Goal: Task Accomplishment & Management: Manage account settings

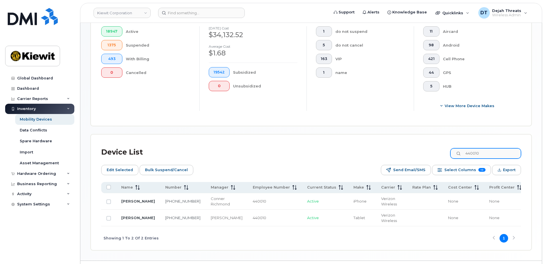
scroll to position [162, 0]
click at [490, 154] on input "440010" at bounding box center [485, 153] width 71 height 10
click at [108, 201] on input "Row Unselected" at bounding box center [108, 202] width 5 height 5
checkbox input "true"
click at [121, 167] on span "Edit Selected" at bounding box center [120, 170] width 26 height 9
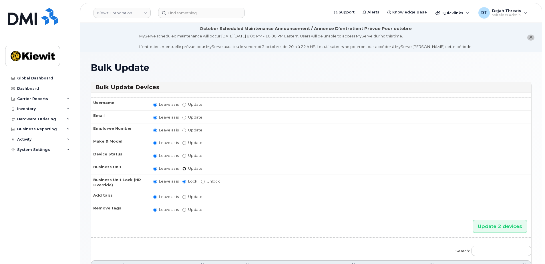
click at [184, 168] on input "Update" at bounding box center [184, 169] width 4 height 4
radio input "true"
radio input "false"
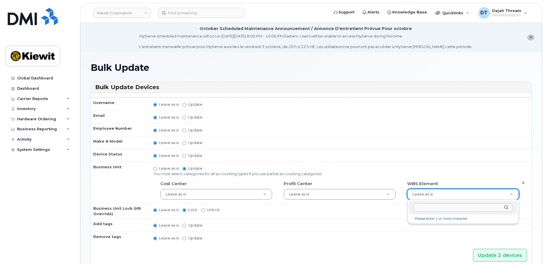
drag, startPoint x: 426, startPoint y: 196, endPoint x: 423, endPoint y: 195, distance: 3.3
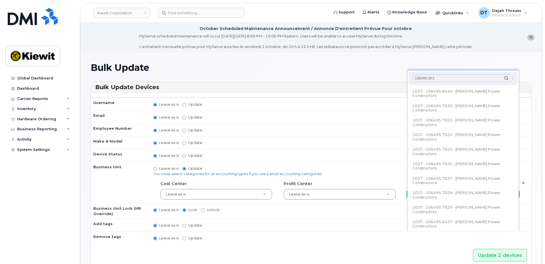
type input "106495.6612"
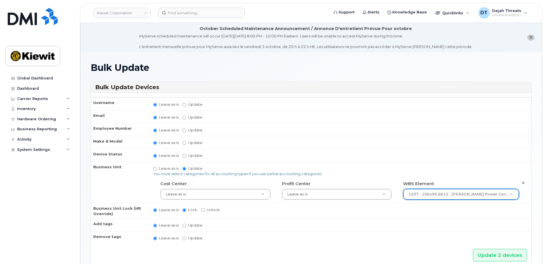
type input "35834206"
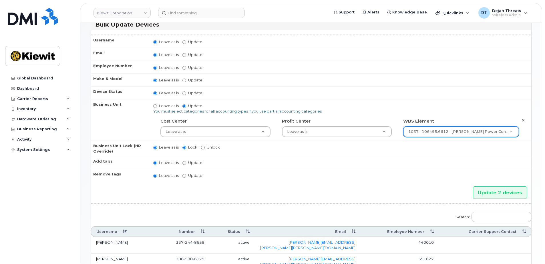
scroll to position [110, 0]
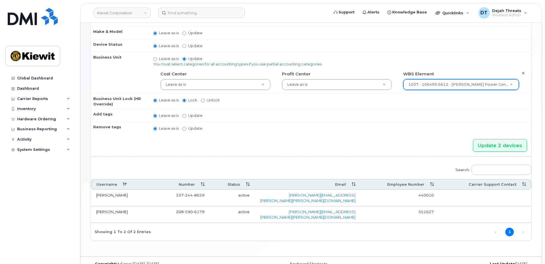
click at [435, 206] on td "551627" at bounding box center [400, 214] width 78 height 17
click at [428, 207] on td "551627" at bounding box center [400, 214] width 78 height 17
click at [157, 206] on td "208 590 6179" at bounding box center [182, 214] width 56 height 17
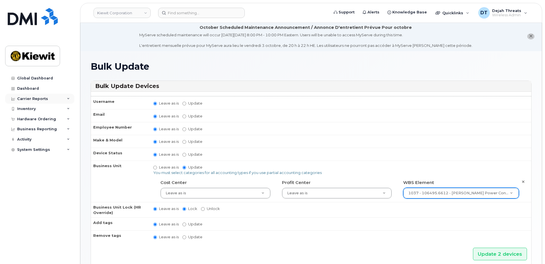
scroll to position [0, 0]
click at [531, 36] on icon "close notification" at bounding box center [531, 37] width 4 height 4
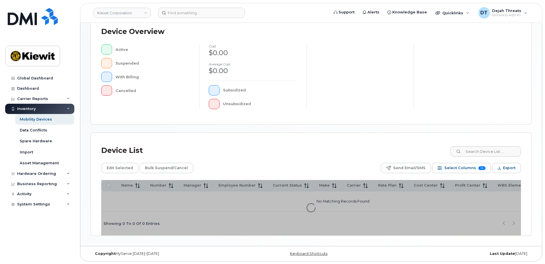
scroll to position [131, 0]
click at [480, 151] on input at bounding box center [485, 151] width 71 height 10
paste input "440010"
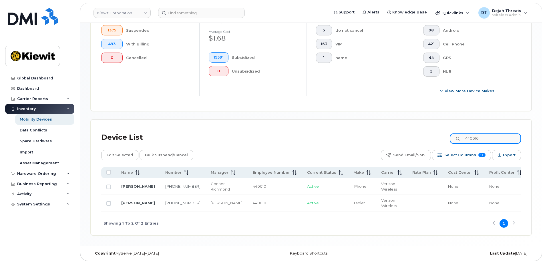
scroll to position [178, 0]
click at [126, 223] on span "Showing 1 To 2 Of 2 Entries" at bounding box center [131, 223] width 55 height 9
click at [116, 225] on span "Showing 1 To 2 Of 2 Entries" at bounding box center [131, 223] width 55 height 9
drag, startPoint x: 488, startPoint y: 138, endPoint x: 409, endPoint y: 144, distance: 79.7
click at [409, 144] on div "Device List 440010 Edit Selected Bulk Suspend/Cancel Send Email/SMS Select Colu…" at bounding box center [311, 182] width 420 height 105
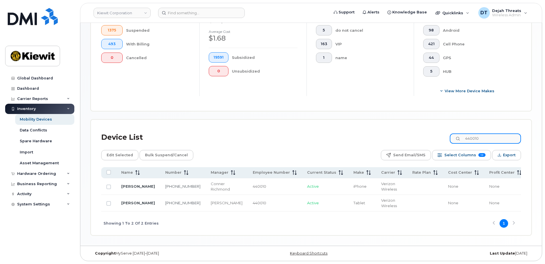
paste input "551627"
type input "551627"
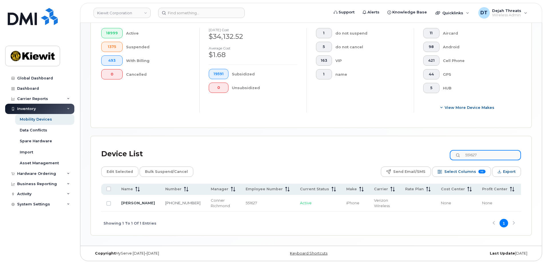
scroll to position [162, 0]
click at [107, 202] on input "Row Unselected" at bounding box center [108, 203] width 5 height 5
checkbox input "true"
click at [108, 201] on input "Row Selected" at bounding box center [108, 203] width 5 height 5
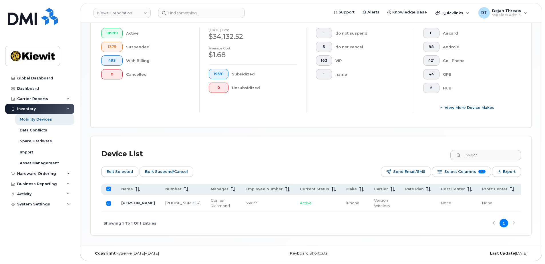
checkbox input "false"
drag, startPoint x: 448, startPoint y: 159, endPoint x: 313, endPoint y: 172, distance: 135.6
click at [313, 172] on div "Device List 551627 Edit Selected Bulk Suspend/Cancel Send Email/SMS Select Colu…" at bounding box center [311, 191] width 420 height 89
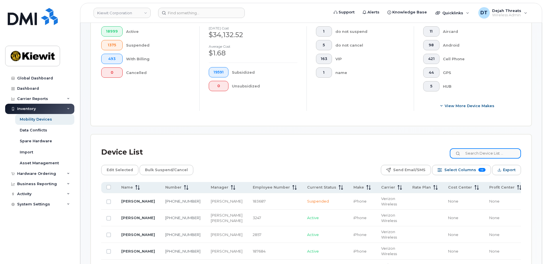
click at [473, 153] on input at bounding box center [485, 153] width 71 height 10
paste input "440010"
type input "440010"
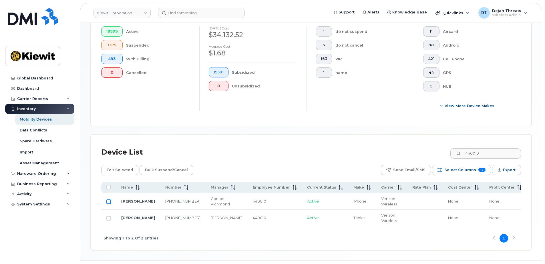
click at [109, 202] on input "Row Unselected" at bounding box center [108, 202] width 5 height 5
click at [108, 202] on input "Row Selected" at bounding box center [108, 202] width 5 height 5
checkbox input "false"
drag, startPoint x: 495, startPoint y: 154, endPoint x: 390, endPoint y: 157, distance: 104.7
click at [390, 157] on div "Device List 440010" at bounding box center [311, 152] width 420 height 15
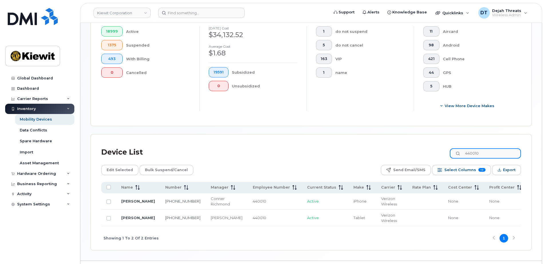
paste input "135827"
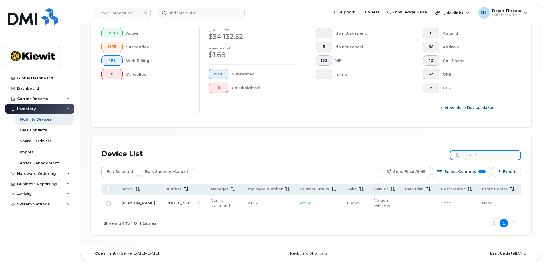
drag, startPoint x: 488, startPoint y: 153, endPoint x: 306, endPoint y: 169, distance: 182.6
click at [306, 169] on div "Device List 135827 Edit Selected Bulk Suspend/Cancel Send Email/SMS Select Colu…" at bounding box center [311, 191] width 420 height 89
paste input "236308"
type input "236308"
click at [108, 202] on input "Row Unselected" at bounding box center [108, 203] width 5 height 5
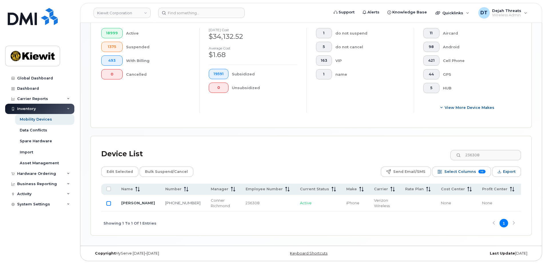
checkbox input "true"
click at [119, 170] on span "Edit Selected" at bounding box center [120, 172] width 26 height 9
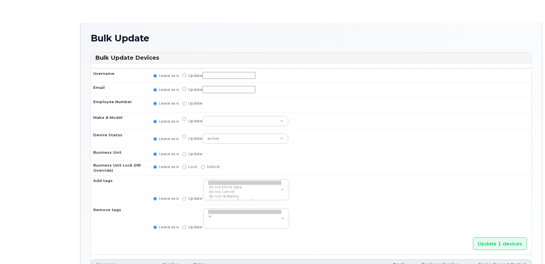
radio input "true"
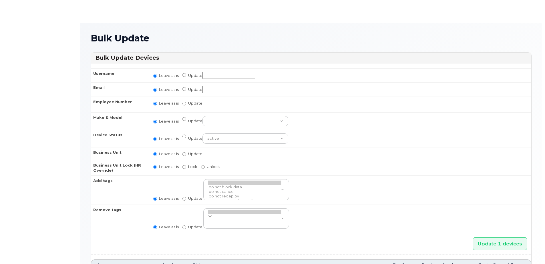
radio input "true"
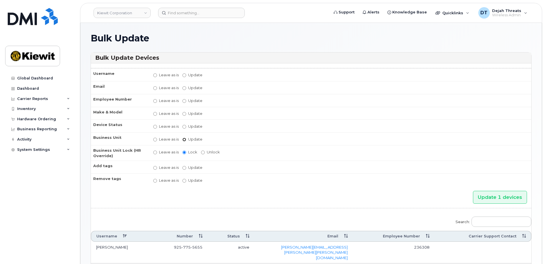
click at [184, 138] on input "Update" at bounding box center [184, 140] width 4 height 4
radio input "true"
radio input "false"
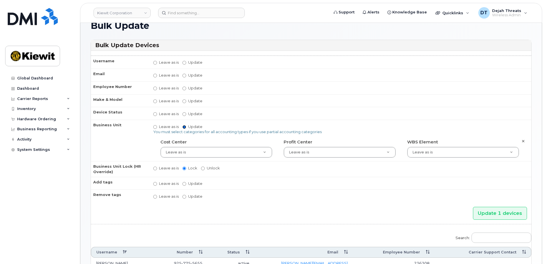
scroll to position [12, 0]
click at [182, 128] on input "Update" at bounding box center [184, 128] width 4 height 4
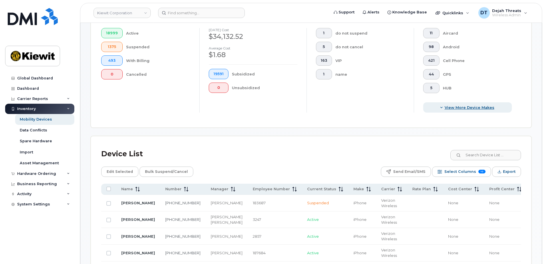
scroll to position [143, 0]
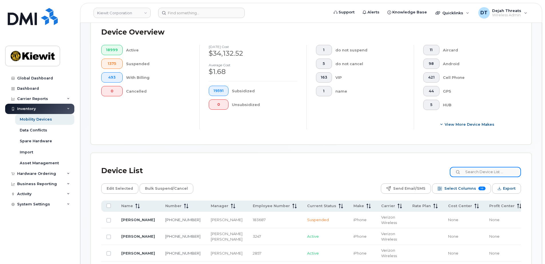
click at [482, 171] on input at bounding box center [485, 172] width 71 height 10
click at [494, 169] on input at bounding box center [485, 172] width 71 height 10
paste input "572472"
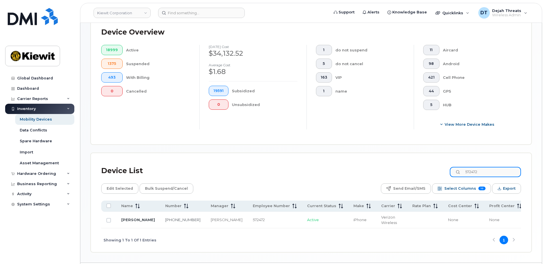
click at [494, 169] on input "572472" at bounding box center [485, 172] width 71 height 10
drag, startPoint x: 493, startPoint y: 172, endPoint x: 420, endPoint y: 174, distance: 73.2
click at [420, 174] on div "Device List 572472" at bounding box center [311, 171] width 420 height 15
paste input "00728"
drag, startPoint x: 491, startPoint y: 172, endPoint x: 436, endPoint y: 175, distance: 55.0
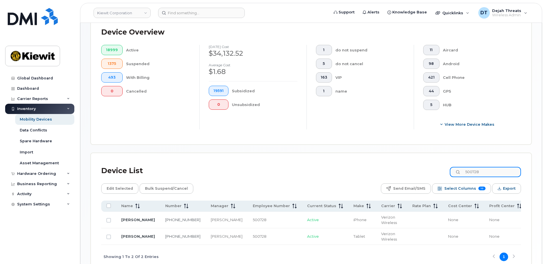
click at [436, 175] on div "Device List 500728" at bounding box center [311, 171] width 420 height 15
paste input "408626"
type input "408626"
click at [487, 169] on input "408626" at bounding box center [485, 172] width 71 height 10
drag, startPoint x: 489, startPoint y: 171, endPoint x: 423, endPoint y: 170, distance: 65.5
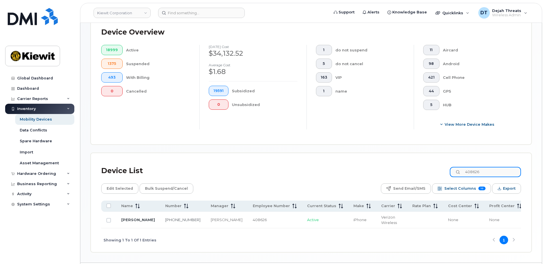
click at [424, 170] on div "Device List 408626" at bounding box center [311, 171] width 420 height 15
click at [108, 221] on input "Row Unselected" at bounding box center [108, 220] width 5 height 5
checkbox input "true"
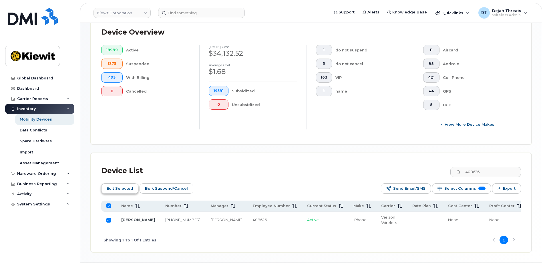
click at [125, 190] on span "Edit Selected" at bounding box center [120, 188] width 26 height 9
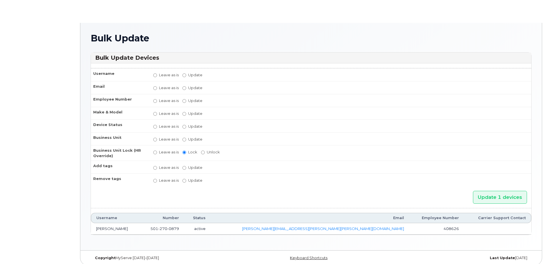
radio input "true"
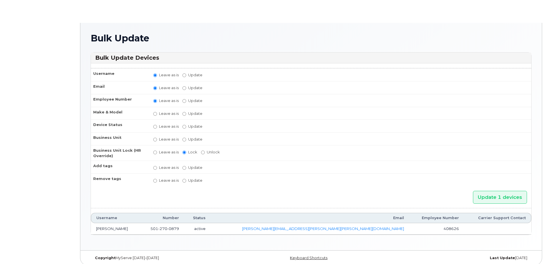
radio input "true"
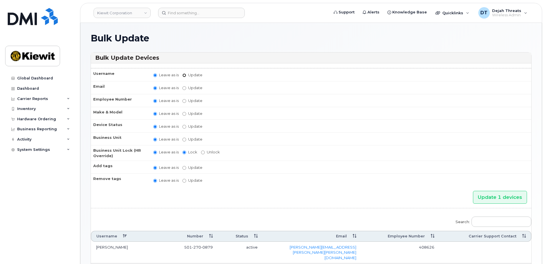
click at [184, 74] on input "Update" at bounding box center [184, 75] width 4 height 4
radio input "true"
radio input "false"
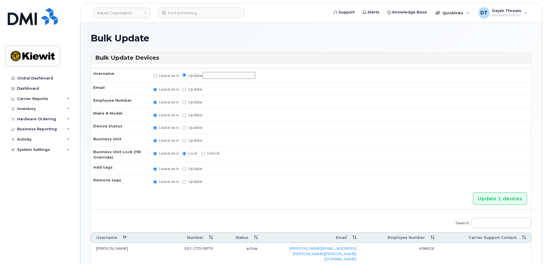
click at [210, 75] on input "Update" at bounding box center [228, 75] width 53 height 7
type input "[PERSON_NAME]"
click at [494, 199] on input "Update 1 devices" at bounding box center [500, 198] width 54 height 13
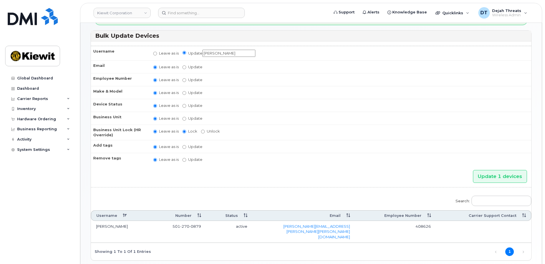
scroll to position [57, 0]
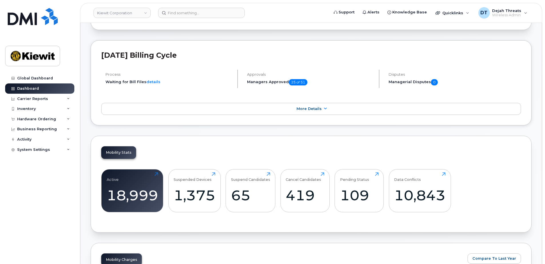
scroll to position [172, 0]
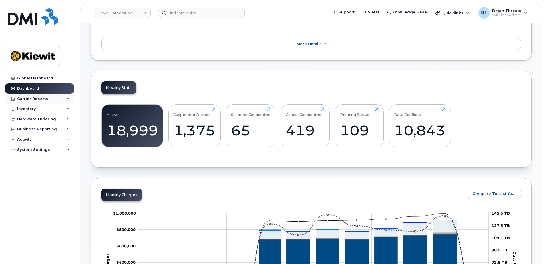
click at [33, 97] on div "Carrier Reports" at bounding box center [32, 99] width 31 height 5
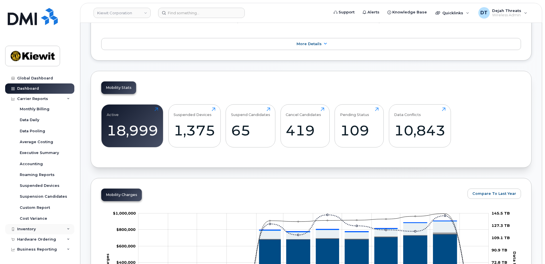
click at [57, 231] on div "Inventory" at bounding box center [39, 229] width 69 height 10
click at [33, 239] on div "Mobility Devices" at bounding box center [36, 239] width 32 height 5
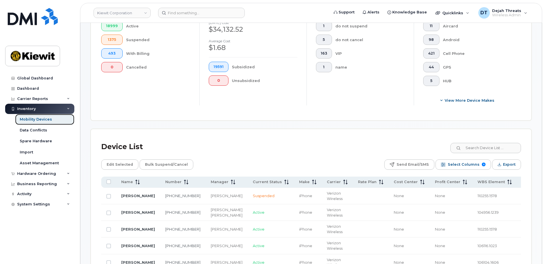
scroll to position [172, 0]
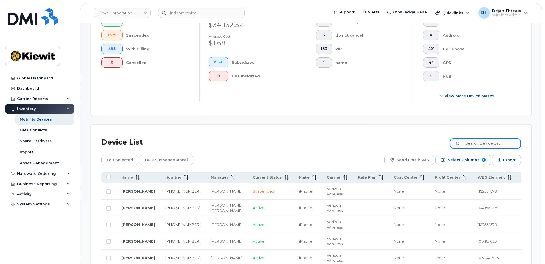
click at [471, 146] on input at bounding box center [485, 143] width 71 height 10
paste input "453937"
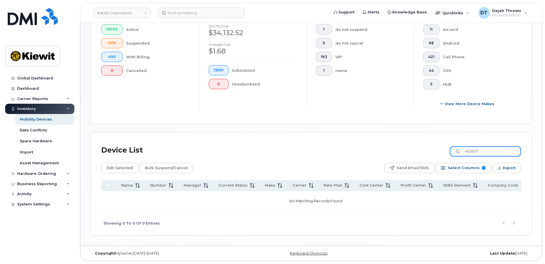
scroll to position [164, 0]
drag, startPoint x: 489, startPoint y: 151, endPoint x: 384, endPoint y: 151, distance: 105.2
click at [385, 151] on div "Device List 453937" at bounding box center [311, 150] width 420 height 15
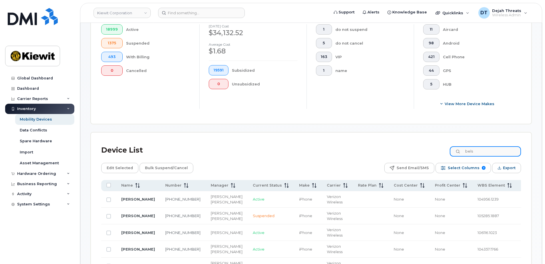
scroll to position [172, 0]
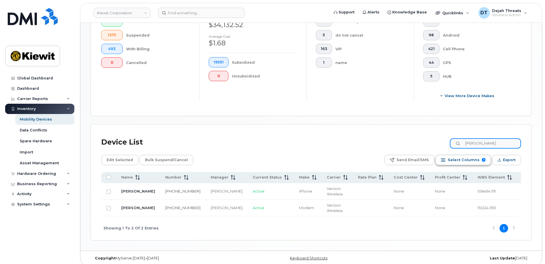
type input "belskis"
click at [468, 161] on span "Select Columns" at bounding box center [464, 160] width 32 height 9
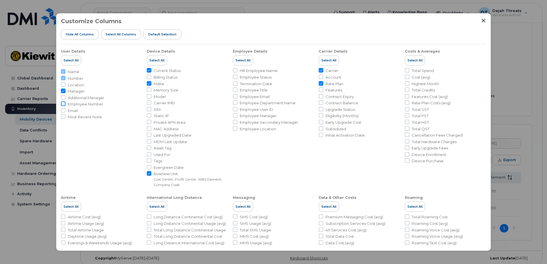
click at [65, 106] on input "Employee Number" at bounding box center [63, 103] width 5 height 5
checkbox input "true"
click at [481, 20] on button "Close" at bounding box center [483, 20] width 5 height 5
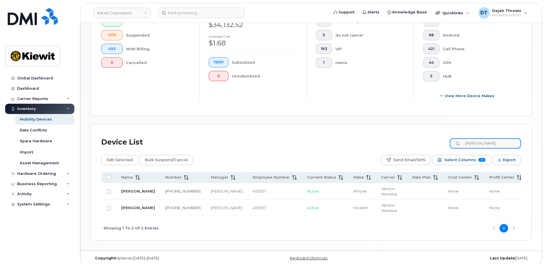
click at [487, 144] on input "belskis" at bounding box center [485, 143] width 71 height 10
click at [479, 162] on button "Select Columns 10" at bounding box center [461, 160] width 59 height 10
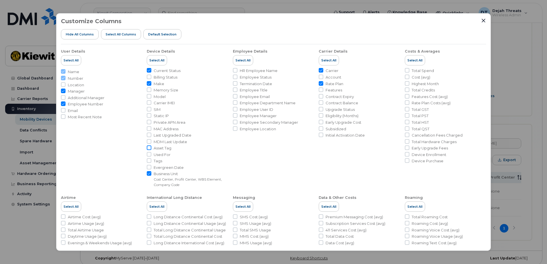
click at [148, 147] on input "Asset Tag" at bounding box center [149, 148] width 5 height 5
checkbox input "true"
click at [483, 18] on button "Close" at bounding box center [483, 20] width 5 height 5
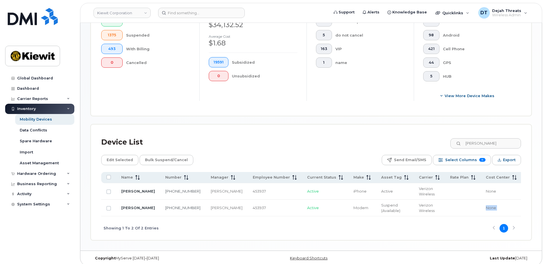
drag, startPoint x: 438, startPoint y: 215, endPoint x: 516, endPoint y: 210, distance: 77.3
click at [516, 210] on tr "BENJAMIN BELSKIS 720-668-7420 Andrew Brownell 453937 Active Modem Suspend (Avai…" at bounding box center [379, 208] width 556 height 17
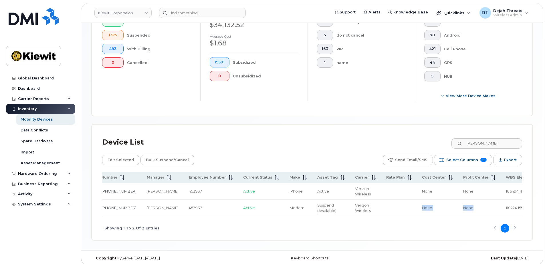
scroll to position [0, 88]
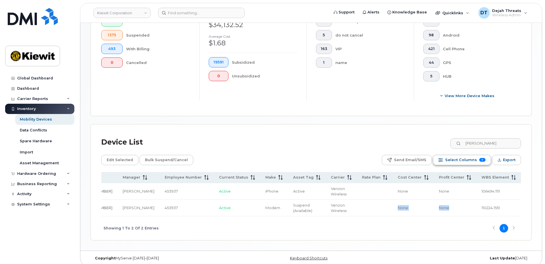
click at [475, 158] on span "Select Columns" at bounding box center [461, 160] width 32 height 9
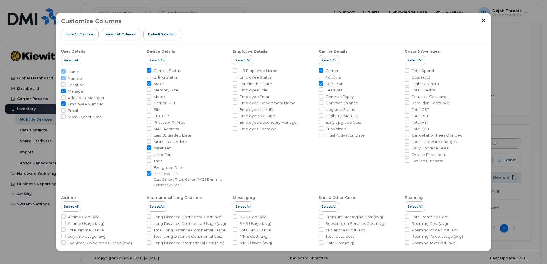
click at [321, 83] on input "Rate Plan" at bounding box center [321, 83] width 5 height 5
checkbox input "false"
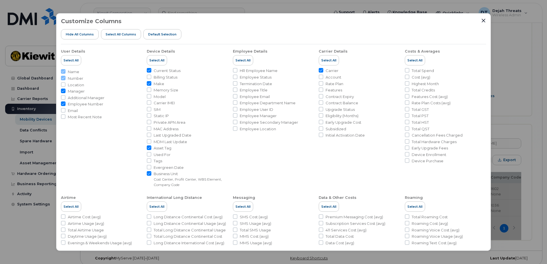
scroll to position [0, 53]
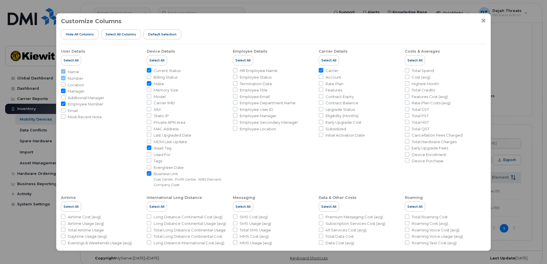
click at [484, 21] on icon "Close" at bounding box center [483, 20] width 5 height 5
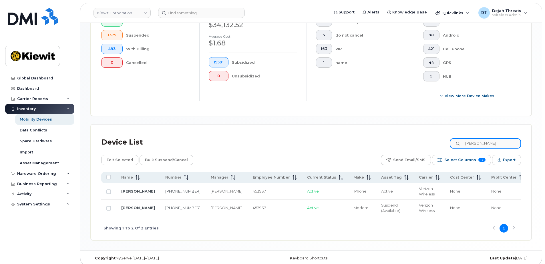
drag, startPoint x: 486, startPoint y: 142, endPoint x: 423, endPoint y: 149, distance: 63.0
click at [423, 149] on div "Device List belskis" at bounding box center [311, 142] width 420 height 15
paste input "377906"
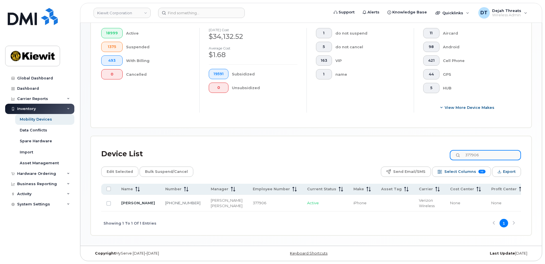
type input "377906"
drag, startPoint x: 213, startPoint y: 212, endPoint x: 307, endPoint y: 212, distance: 94.4
click at [307, 212] on div "Showing 1 To 1 Of 1 Entries 1" at bounding box center [311, 224] width 420 height 24
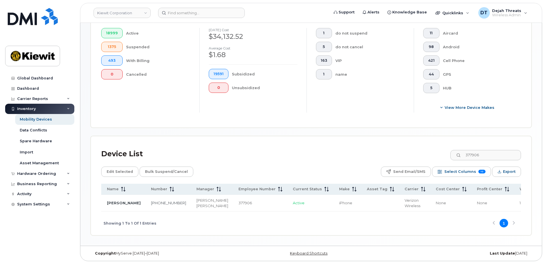
scroll to position [0, 0]
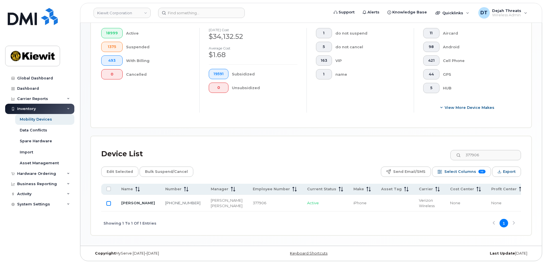
click at [109, 203] on input "Row Unselected" at bounding box center [108, 203] width 5 height 5
checkbox input "true"
click at [107, 171] on span "Edit Selected" at bounding box center [120, 172] width 26 height 9
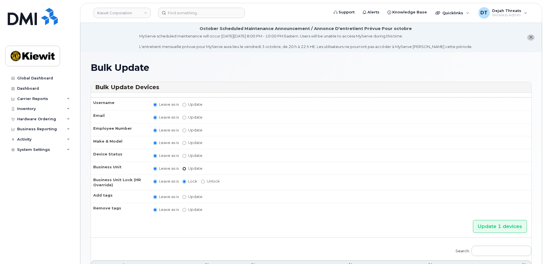
click at [185, 169] on input "Update" at bounding box center [184, 169] width 4 height 4
radio input "true"
radio input "false"
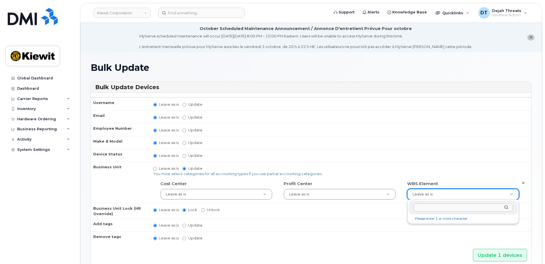
click at [427, 210] on input "text" at bounding box center [463, 208] width 100 height 8
type input "106220.2112"
type input "33915203"
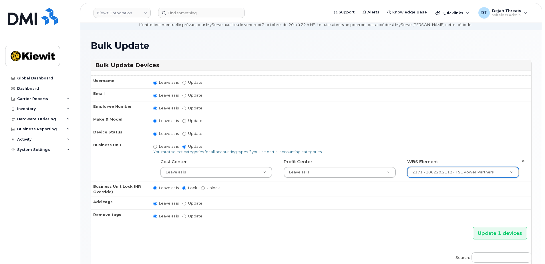
scroll to position [29, 0]
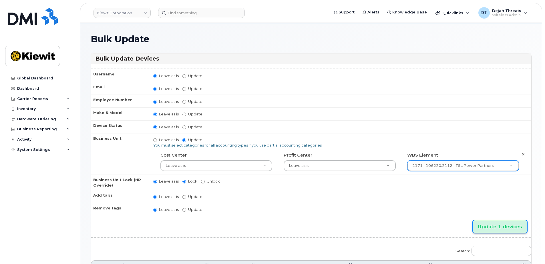
click at [490, 226] on input "Update 1 devices" at bounding box center [500, 226] width 54 height 13
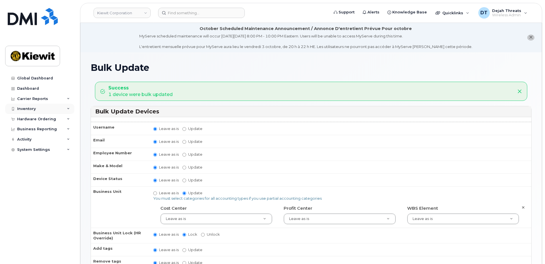
click at [47, 108] on div "Inventory" at bounding box center [39, 109] width 69 height 10
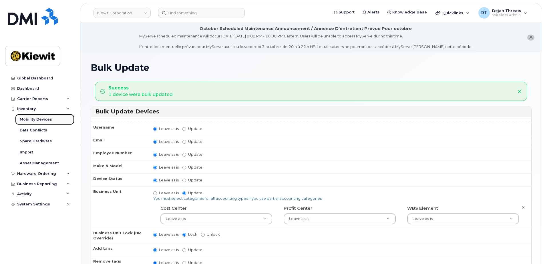
click at [46, 119] on div "Mobility Devices" at bounding box center [36, 119] width 32 height 5
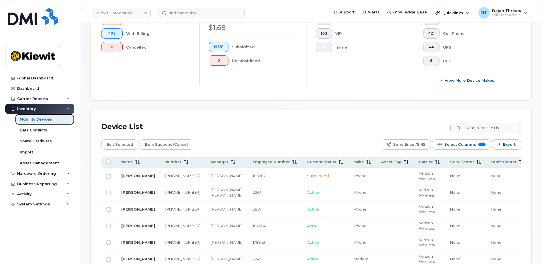
scroll to position [143, 0]
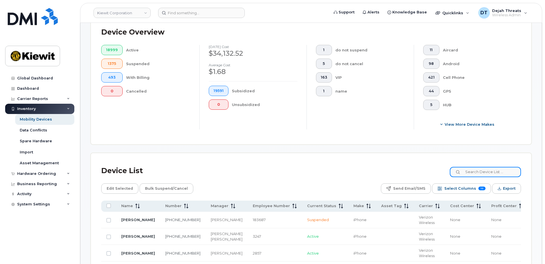
click at [493, 170] on input at bounding box center [485, 172] width 71 height 10
paste input "577384"
type input "577384"
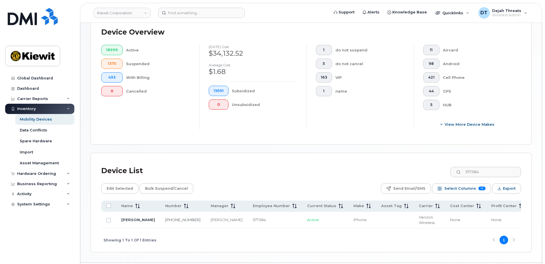
click at [111, 221] on td at bounding box center [108, 220] width 15 height 17
click at [108, 221] on input "Row Unselected" at bounding box center [108, 220] width 5 height 5
checkbox input "true"
click at [107, 186] on span "Edit Selected" at bounding box center [120, 188] width 26 height 9
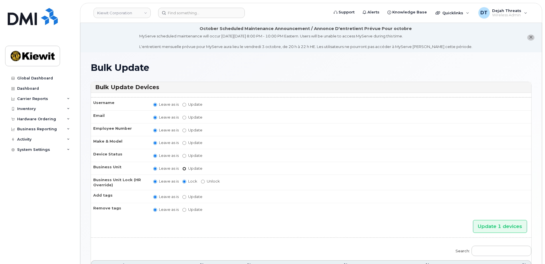
click at [183, 170] on input "Update" at bounding box center [184, 169] width 4 height 4
radio input "true"
radio input "false"
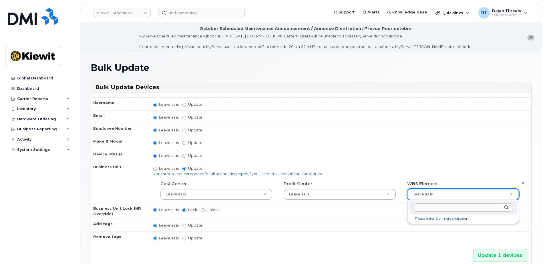
click at [429, 208] on input "text" at bounding box center [463, 208] width 100 height 8
type input "106220.2112"
type input "33915203"
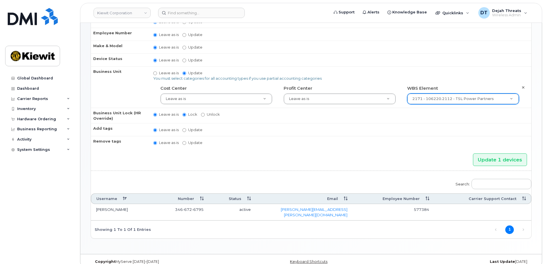
scroll to position [99, 0]
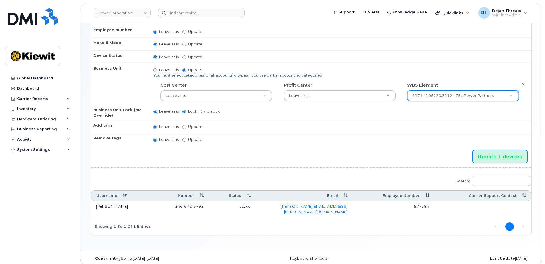
drag, startPoint x: 502, startPoint y: 154, endPoint x: 377, endPoint y: 140, distance: 126.3
click at [502, 154] on input "Update 1 devices" at bounding box center [500, 156] width 54 height 13
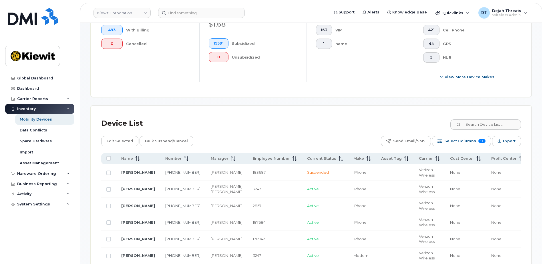
scroll to position [229, 0]
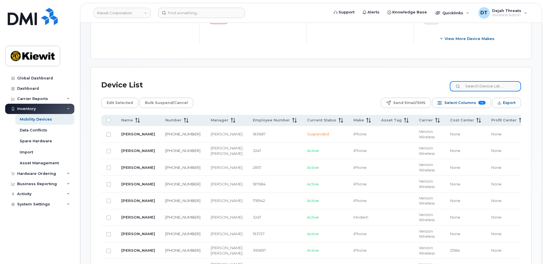
click at [477, 87] on input at bounding box center [485, 86] width 71 height 10
paste input "200326"
type input "200326"
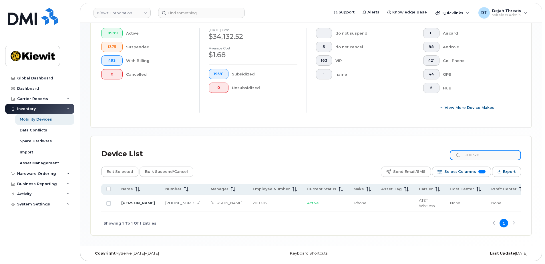
scroll to position [162, 0]
click at [110, 201] on input "Row Unselected" at bounding box center [108, 203] width 5 height 5
checkbox input "true"
click at [126, 171] on span "Edit Selected" at bounding box center [120, 172] width 26 height 9
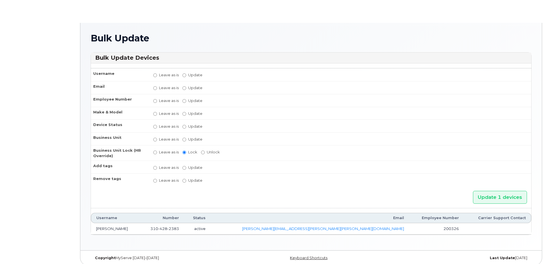
radio input "true"
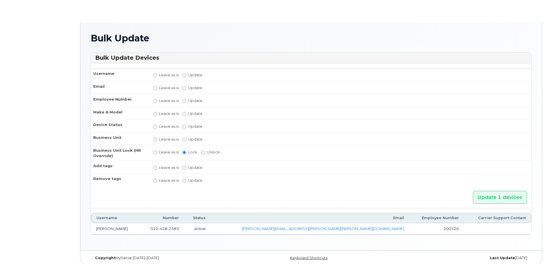
radio input "true"
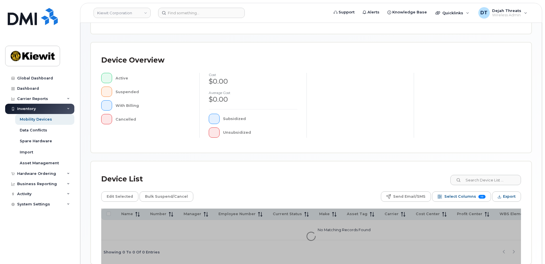
scroll to position [131, 0]
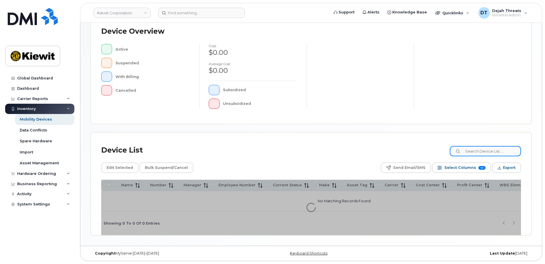
click at [481, 151] on input at bounding box center [485, 151] width 71 height 10
click at [475, 150] on input at bounding box center [485, 151] width 71 height 10
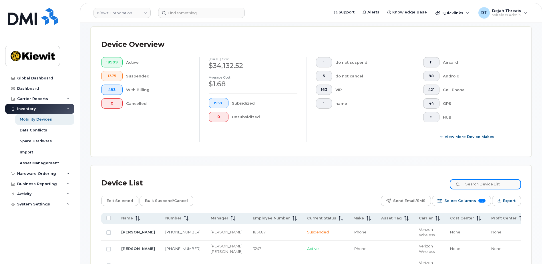
click at [475, 184] on input at bounding box center [485, 184] width 71 height 10
click at [478, 190] on div "Device List" at bounding box center [311, 183] width 420 height 15
click at [478, 185] on input at bounding box center [485, 184] width 71 height 10
paste input "200326"
click at [401, 203] on div "Device List 200326 Edit Selected Bulk Suspend/Cancel Send Email/SMS Select Colu…" at bounding box center [311, 220] width 420 height 89
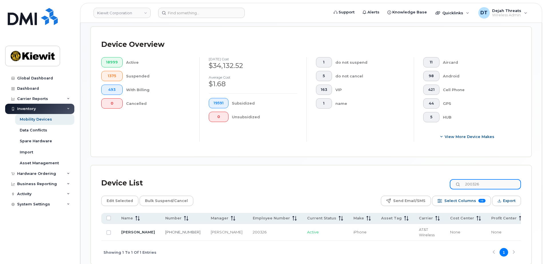
paste input "54720"
click at [493, 187] on input "547206" at bounding box center [485, 184] width 71 height 10
drag, startPoint x: 493, startPoint y: 186, endPoint x: 420, endPoint y: 189, distance: 73.5
click at [420, 189] on div "Device List 547206" at bounding box center [311, 183] width 420 height 15
paste input "26331"
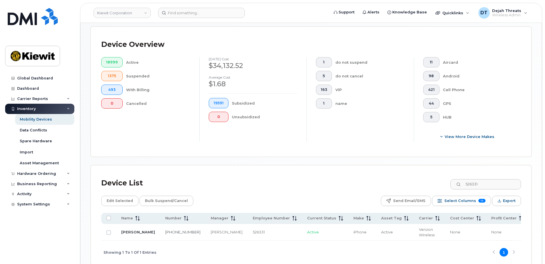
click at [403, 178] on div "Device List 526331" at bounding box center [311, 183] width 420 height 15
drag, startPoint x: 480, startPoint y: 186, endPoint x: 400, endPoint y: 187, distance: 79.8
click at [400, 187] on div "Device List 526331" at bounding box center [311, 183] width 420 height 15
paste input "498734"
drag, startPoint x: 503, startPoint y: 184, endPoint x: 451, endPoint y: 190, distance: 52.3
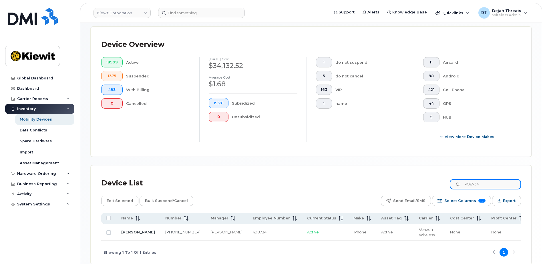
click at [451, 190] on div "Device List 498734" at bounding box center [311, 183] width 420 height 15
paste input "929102"
drag, startPoint x: 486, startPoint y: 184, endPoint x: 398, endPoint y: 191, distance: 88.0
click at [398, 191] on div "Device List 929102 Edit Selected Bulk Suspend/Cancel Send Email/SMS Select Colu…" at bounding box center [311, 220] width 420 height 89
paste input "507451"
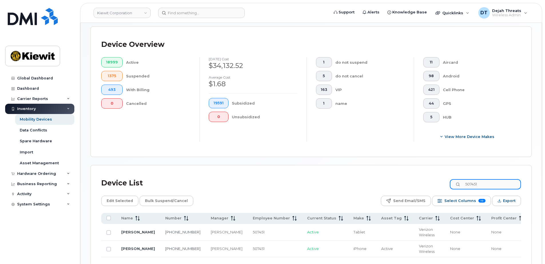
scroll to position [159, 0]
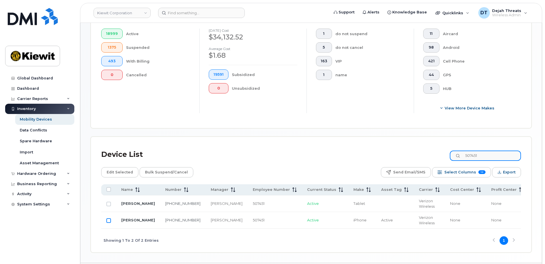
type input "507451"
click at [109, 219] on input "Row Unselected" at bounding box center [108, 220] width 5 height 5
checkbox input "true"
click at [108, 203] on input "Row Unselected" at bounding box center [108, 204] width 5 height 5
checkbox input "true"
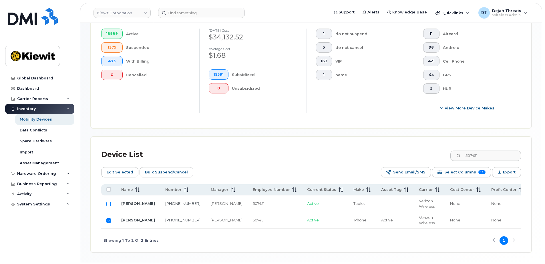
checkbox input "true"
click at [127, 170] on span "Edit Selected" at bounding box center [120, 172] width 26 height 9
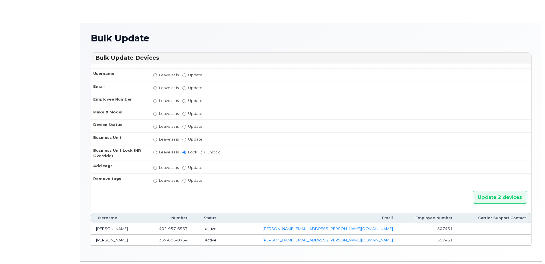
radio input "true"
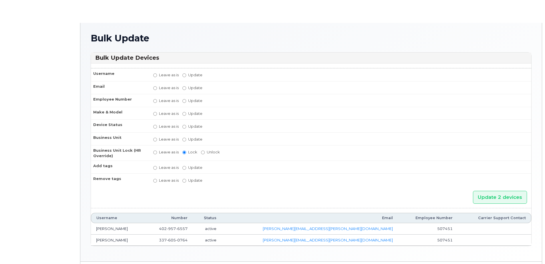
radio input "true"
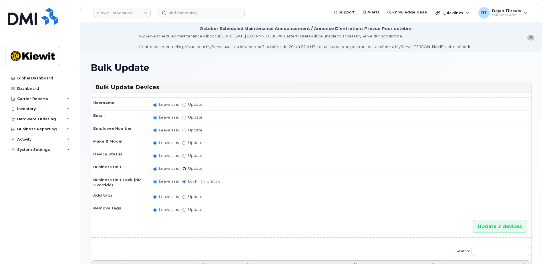
click at [184, 170] on input "Update" at bounding box center [184, 169] width 4 height 4
radio input "true"
radio input "false"
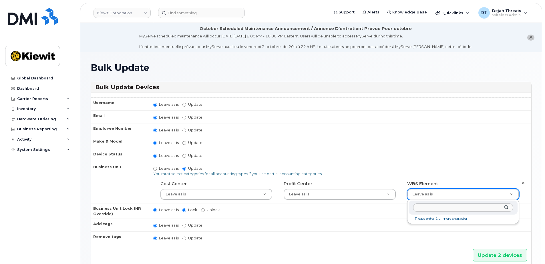
click at [424, 207] on input "text" at bounding box center [463, 208] width 100 height 8
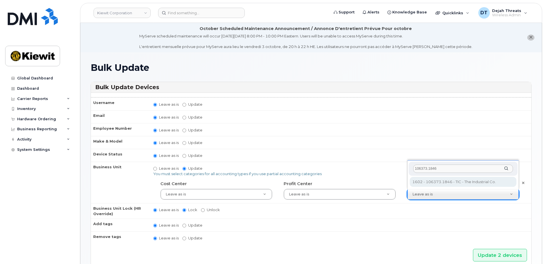
type input "106373.1846"
type input "36082678"
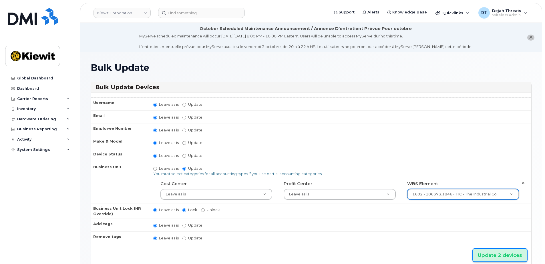
click at [494, 255] on input "Update 2 devices" at bounding box center [500, 255] width 54 height 13
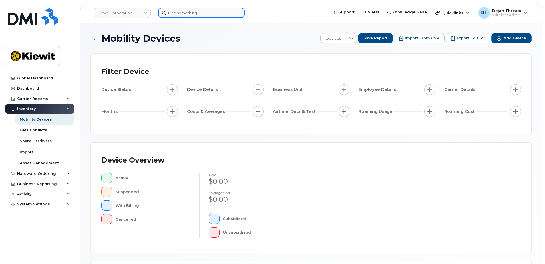
click at [184, 14] on input at bounding box center [201, 13] width 87 height 10
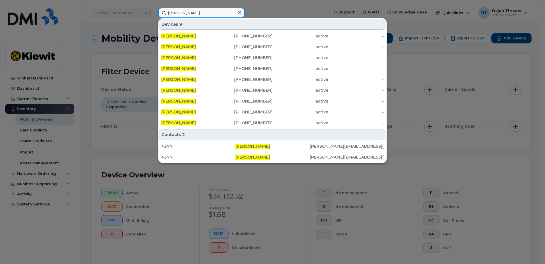
type input "[PERSON_NAME]"
drag, startPoint x: 131, startPoint y: 145, endPoint x: 128, endPoint y: 150, distance: 5.5
click at [130, 146] on div at bounding box center [272, 132] width 545 height 264
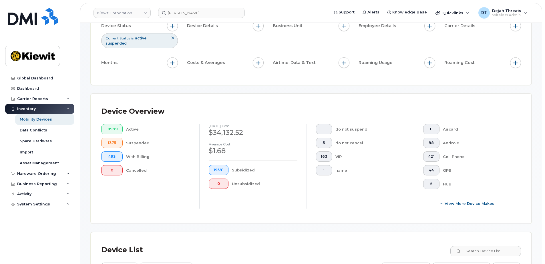
scroll to position [114, 0]
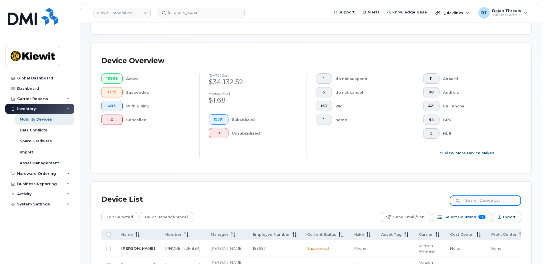
click at [480, 202] on input at bounding box center [485, 201] width 71 height 10
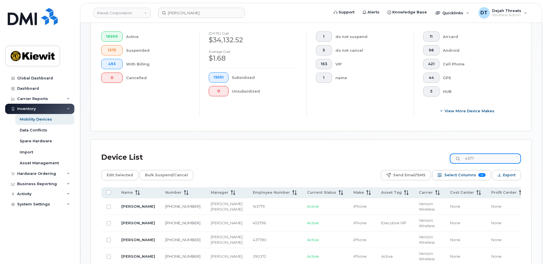
scroll to position [156, 0]
drag, startPoint x: 477, startPoint y: 157, endPoint x: 417, endPoint y: 157, distance: 59.5
click at [418, 157] on div "Device List 4377" at bounding box center [311, 158] width 420 height 15
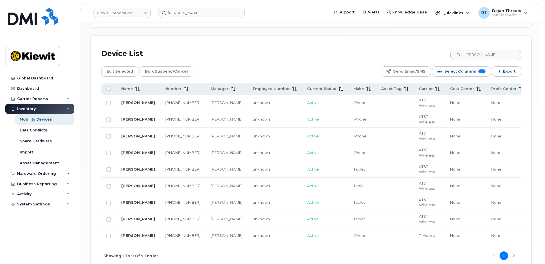
scroll to position [237, 0]
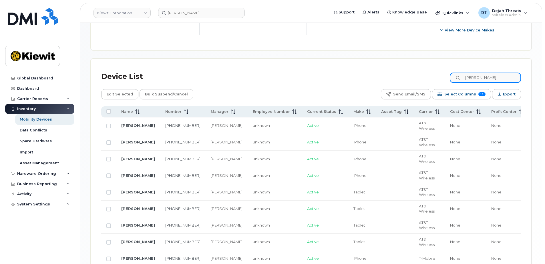
drag, startPoint x: 493, startPoint y: 78, endPoint x: 417, endPoint y: 88, distance: 76.7
click at [417, 88] on div "Device List jeffrey rice Edit Selected Bulk Suspend/Cancel Send Email/SMS Selec…" at bounding box center [311, 180] width 420 height 222
paste input "962586"
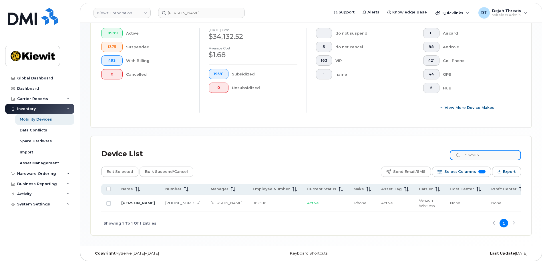
scroll to position [162, 0]
drag, startPoint x: 485, startPoint y: 156, endPoint x: 453, endPoint y: 159, distance: 32.7
click at [453, 159] on div "Device List 962586" at bounding box center [311, 154] width 420 height 15
paste input "23624"
type input "923624"
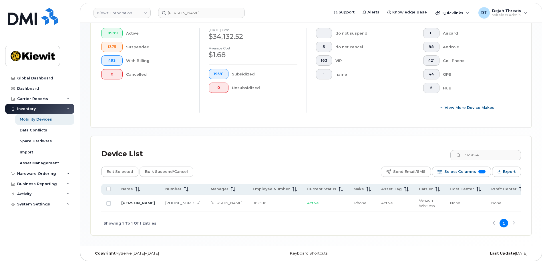
click at [534, 136] on div "Mobility Devices Devices Save Report Import from CSV Export to CSV Add Device F…" at bounding box center [310, 54] width 461 height 383
click at [107, 202] on input "Row Unselected" at bounding box center [108, 203] width 5 height 5
checkbox input "true"
click at [117, 172] on span "Edit Selected" at bounding box center [120, 172] width 26 height 9
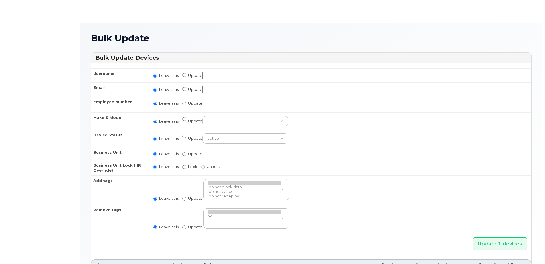
radio input "true"
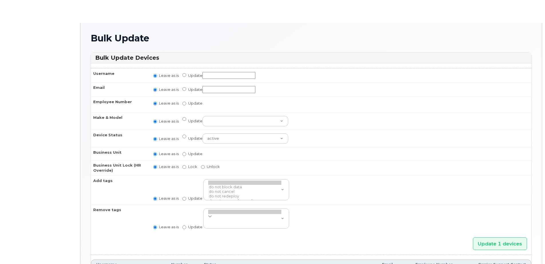
radio input "true"
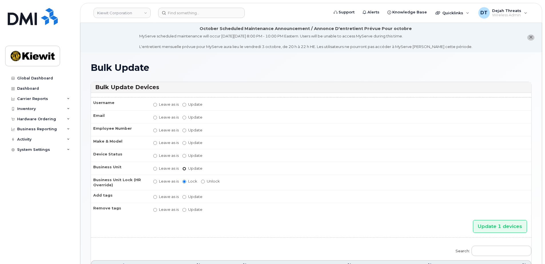
click at [184, 170] on input "Update" at bounding box center [184, 169] width 4 height 4
radio input "true"
radio input "false"
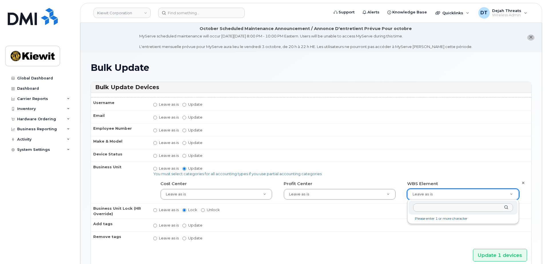
click at [424, 206] on input "text" at bounding box center [463, 208] width 100 height 8
type input "106373.1846"
type input "36082678"
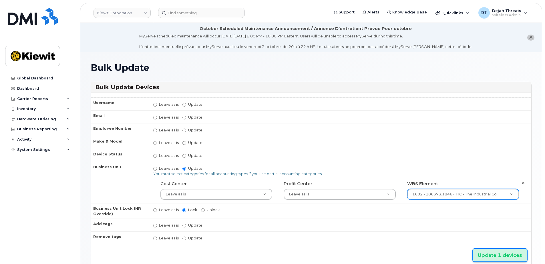
click at [486, 260] on input "Update 1 devices" at bounding box center [500, 255] width 54 height 13
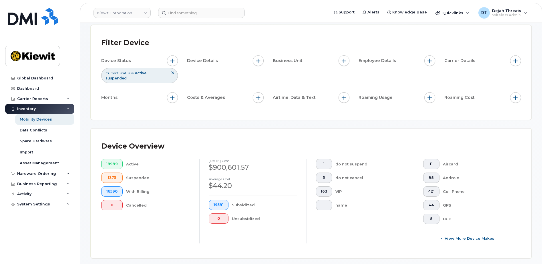
scroll to position [143, 0]
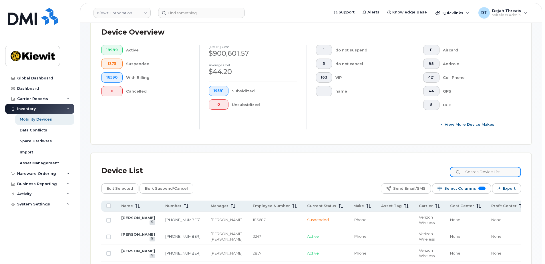
click at [490, 174] on input at bounding box center [485, 172] width 71 height 10
paste input "165458"
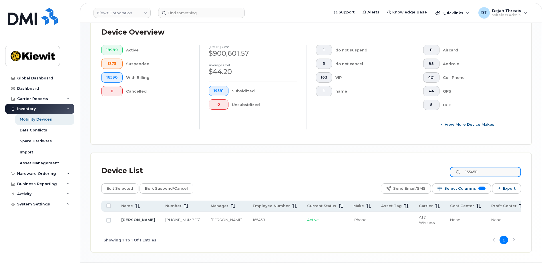
drag, startPoint x: 489, startPoint y: 172, endPoint x: 369, endPoint y: 189, distance: 121.0
click at [372, 190] on div "Device List 165458 Edit Selected Bulk Suspend/Cancel Send Email/SMS Select Colu…" at bounding box center [311, 208] width 420 height 89
paste input "83509"
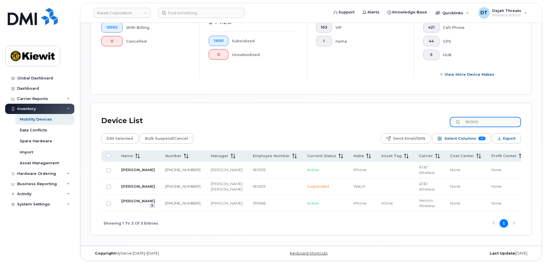
scroll to position [205, 0]
drag, startPoint x: 503, startPoint y: 110, endPoint x: 335, endPoint y: 118, distance: 168.9
click at [335, 118] on div "Device List 183509 Edit Selected Bulk Suspend/Cancel Send Email/SMS Select Colu…" at bounding box center [311, 175] width 420 height 122
paste input "356895"
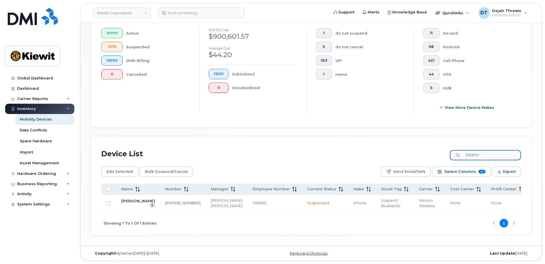
scroll to position [172, 0]
type input "356895"
